Goal: Obtain resource: Obtain resource

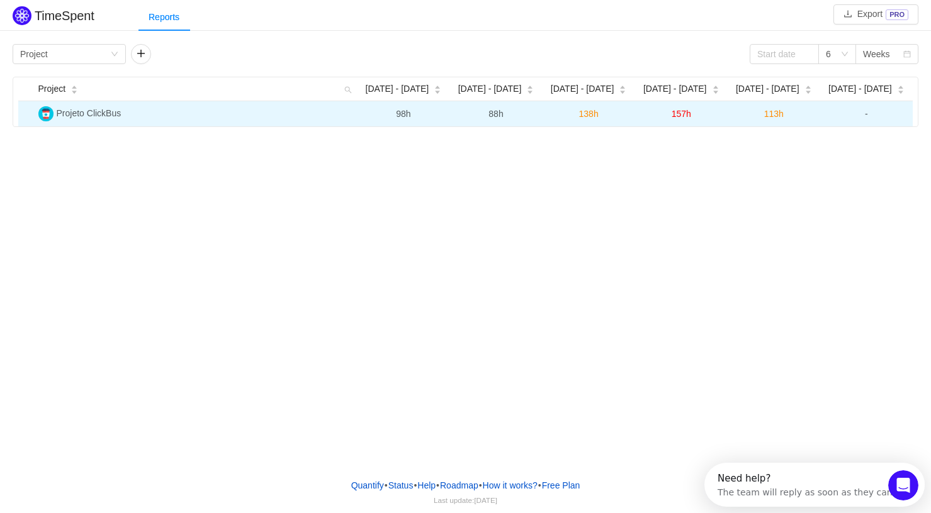
click at [40, 115] on img at bounding box center [45, 113] width 15 height 15
click at [43, 116] on img at bounding box center [45, 113] width 15 height 15
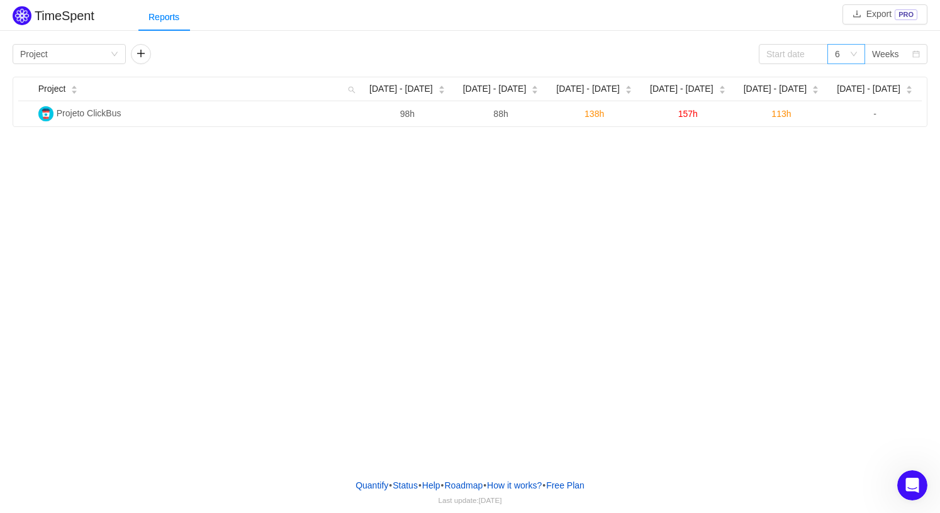
click at [855, 57] on icon "icon: down" at bounding box center [854, 54] width 8 height 8
click at [892, 56] on div "Weeks" at bounding box center [885, 54] width 27 height 19
click at [894, 96] on li "Months" at bounding box center [896, 99] width 63 height 20
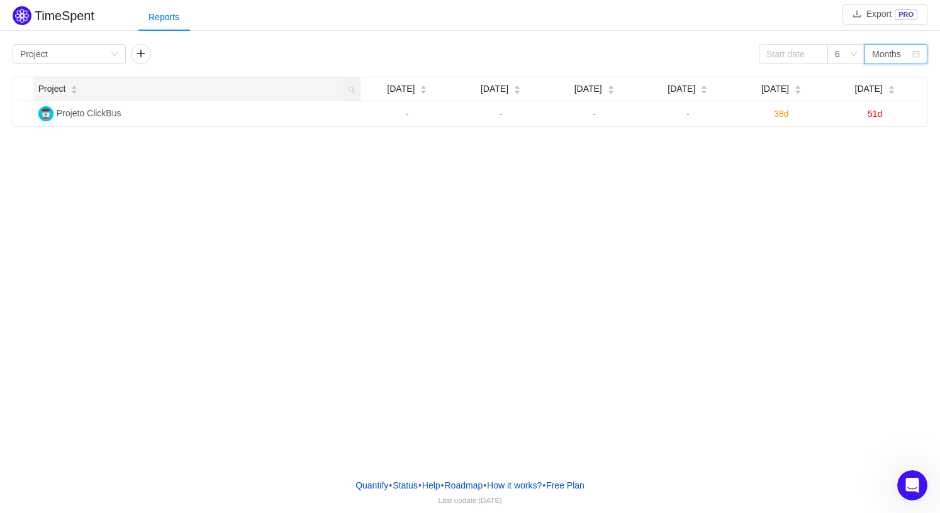
click at [79, 82] on div "Project" at bounding box center [58, 88] width 40 height 13
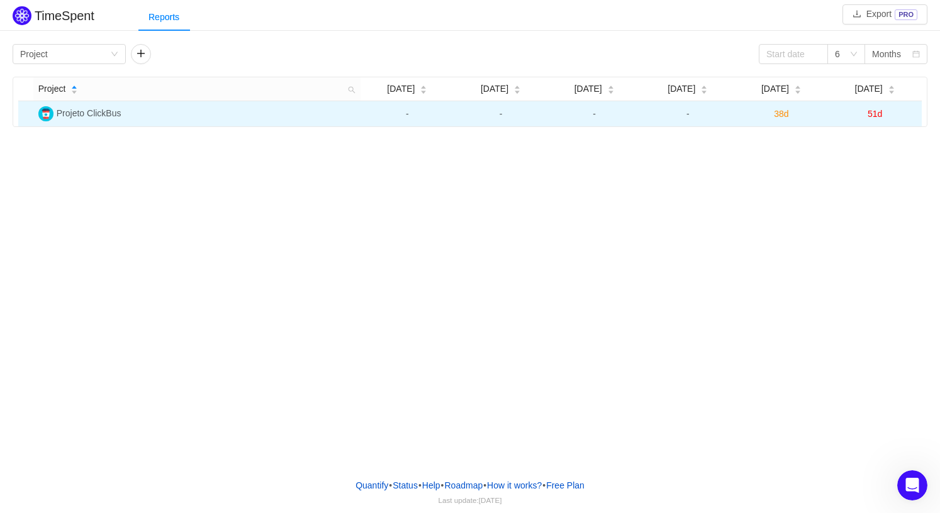
click at [80, 112] on span "Projeto ClickBus" at bounding box center [89, 113] width 65 height 10
click at [43, 115] on img at bounding box center [45, 113] width 15 height 15
click at [122, 120] on td "Projeto ClickBus" at bounding box center [196, 113] width 327 height 25
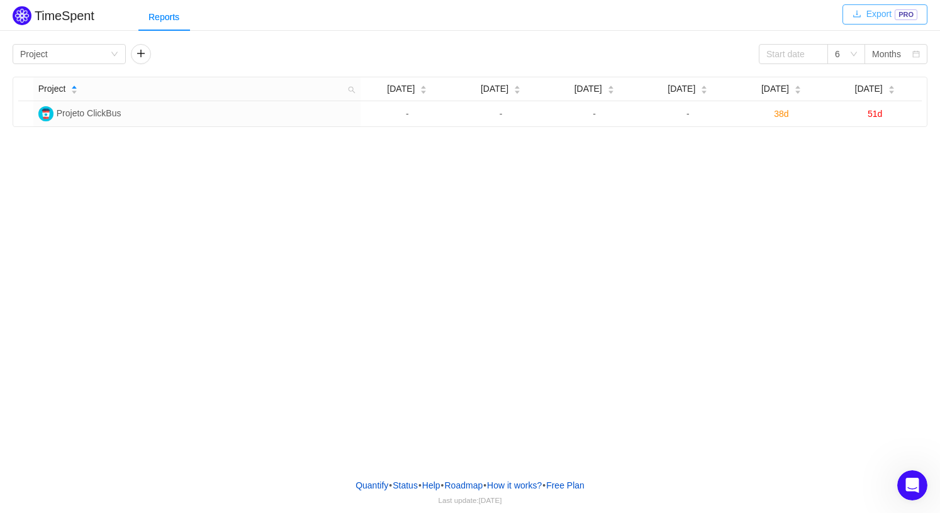
click at [871, 14] on button "Export PRO" at bounding box center [885, 14] width 85 height 20
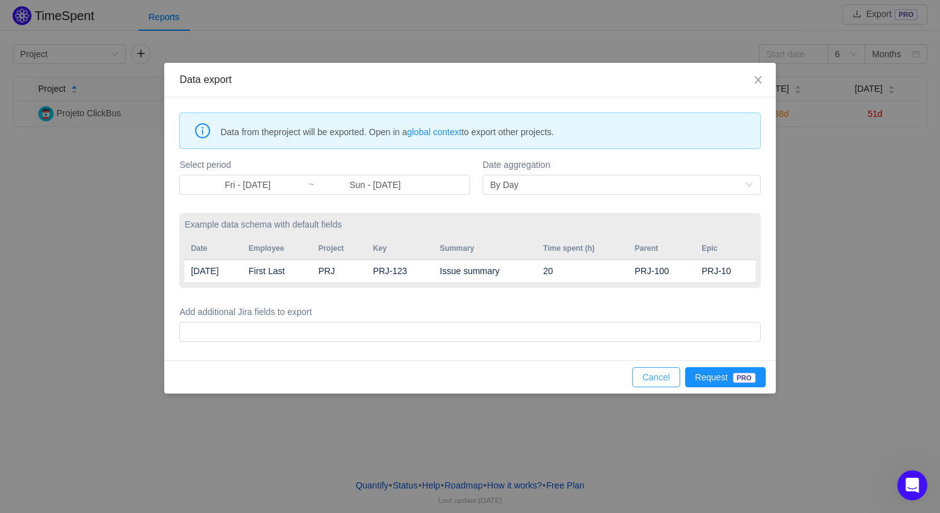
click at [653, 384] on button "Cancel" at bounding box center [656, 377] width 48 height 20
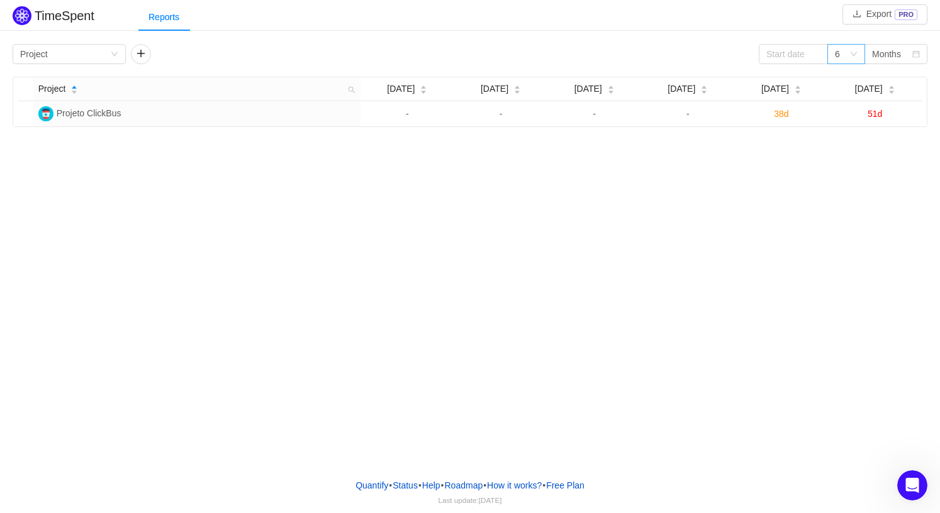
click at [843, 53] on div "6" at bounding box center [842, 54] width 14 height 19
click at [876, 53] on div "Months" at bounding box center [886, 54] width 29 height 19
click at [890, 80] on li "Weeks" at bounding box center [896, 79] width 63 height 20
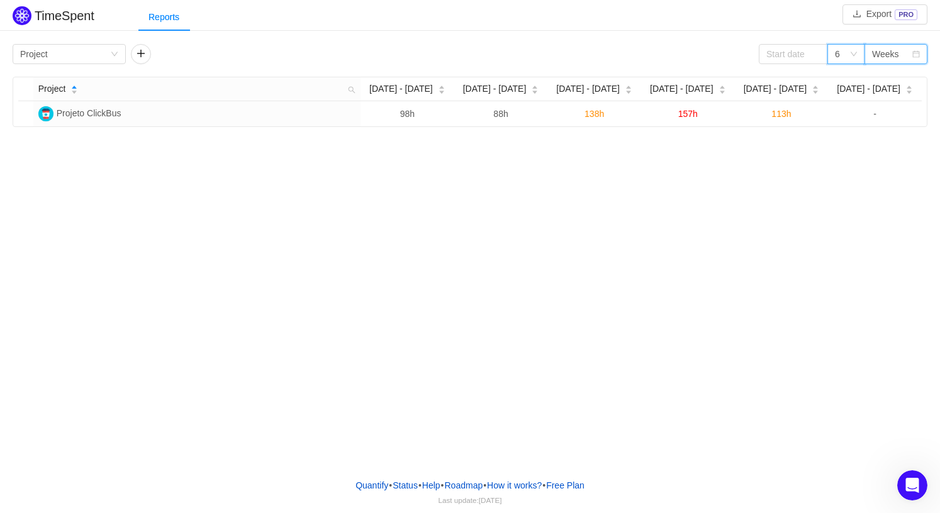
click at [856, 56] on icon "icon: down" at bounding box center [854, 54] width 8 height 8
click at [844, 145] on li "12" at bounding box center [847, 140] width 38 height 20
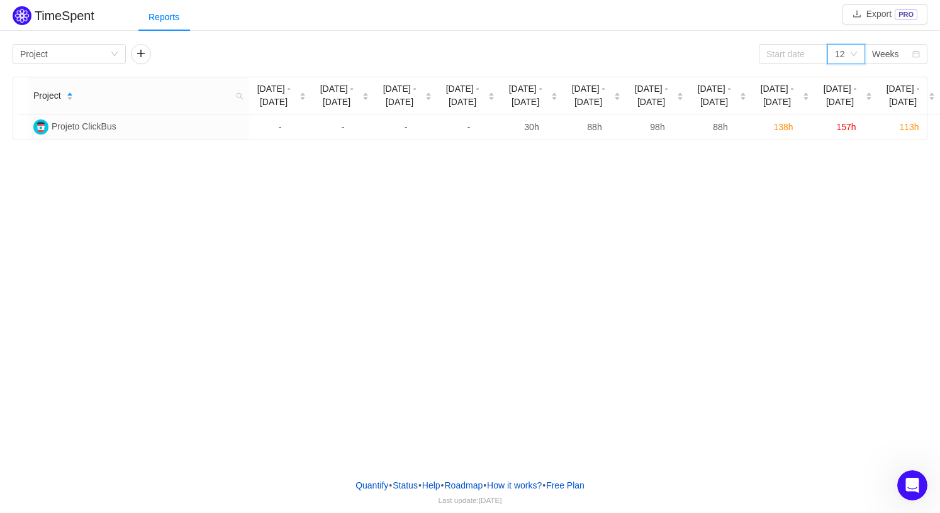
click at [848, 49] on div "12" at bounding box center [842, 54] width 14 height 19
click at [848, 124] on li "9" at bounding box center [847, 119] width 38 height 20
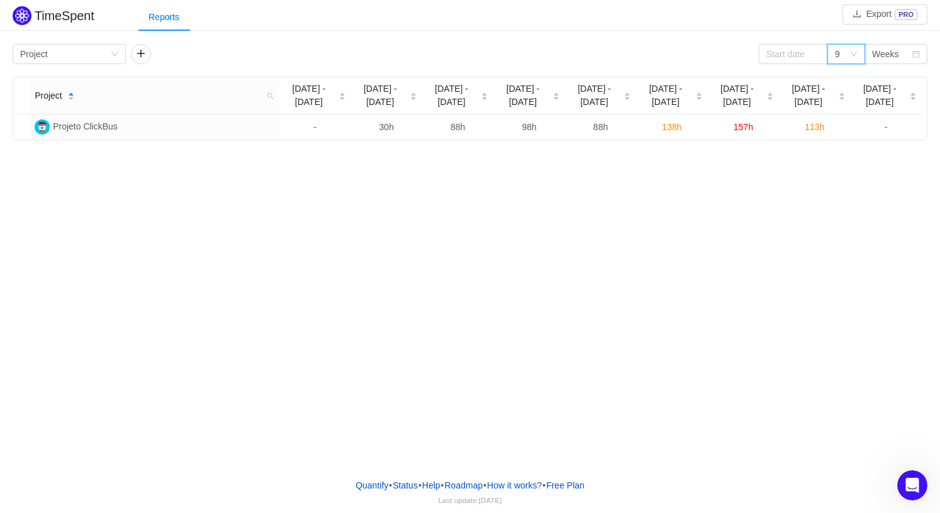
click at [381, 303] on div "TimeSpent Export PRO Reports Group by Project 9 Weeks Project [DATE] - [DATE] A…" at bounding box center [470, 234] width 940 height 469
